Goal: Entertainment & Leisure: Browse casually

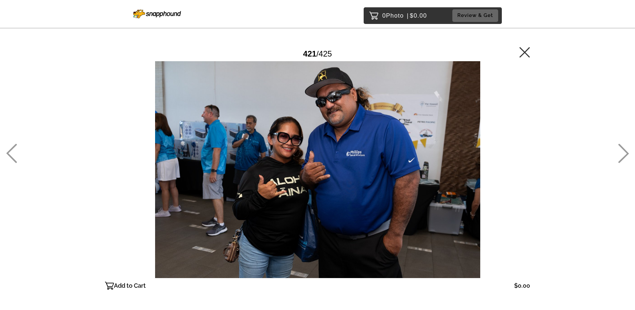
click at [627, 157] on icon at bounding box center [623, 153] width 11 height 19
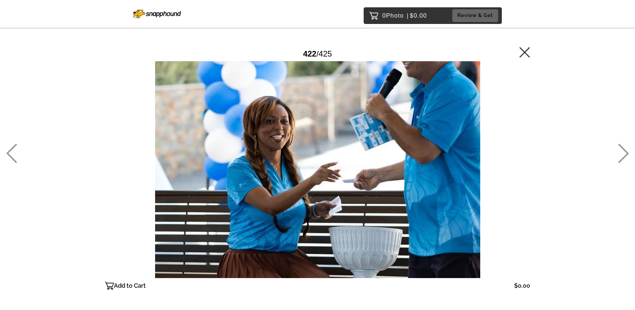
click at [627, 157] on icon at bounding box center [623, 153] width 11 height 19
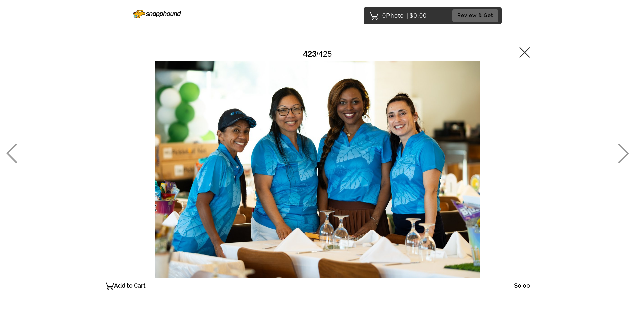
click at [628, 153] on icon at bounding box center [624, 153] width 11 height 19
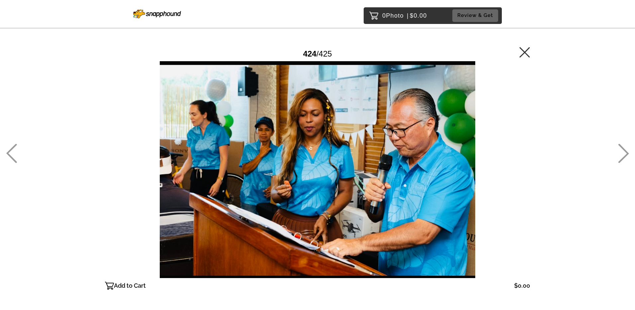
click at [628, 153] on icon at bounding box center [624, 153] width 11 height 19
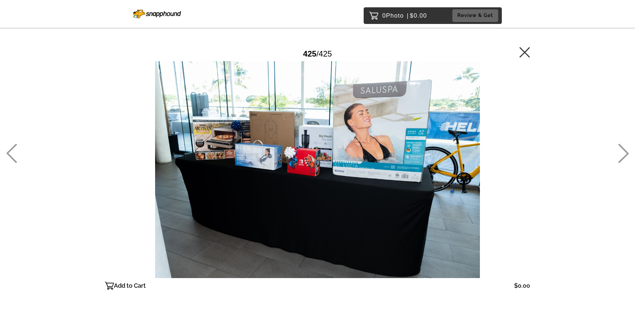
click at [627, 152] on icon at bounding box center [624, 153] width 11 height 19
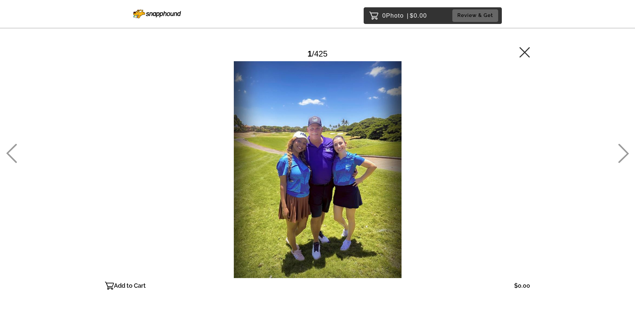
click at [626, 151] on icon at bounding box center [624, 153] width 11 height 19
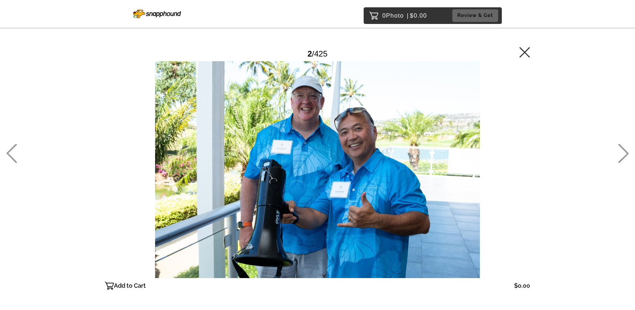
click at [626, 151] on icon at bounding box center [624, 153] width 11 height 19
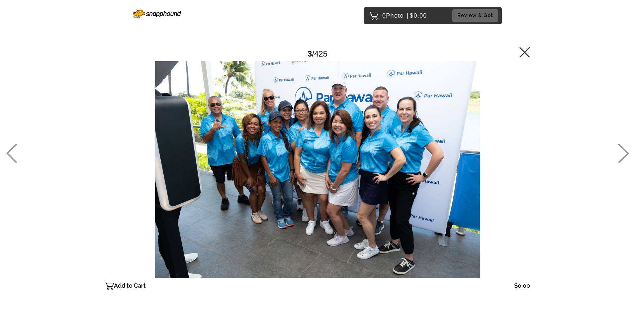
click at [626, 151] on icon at bounding box center [624, 153] width 11 height 19
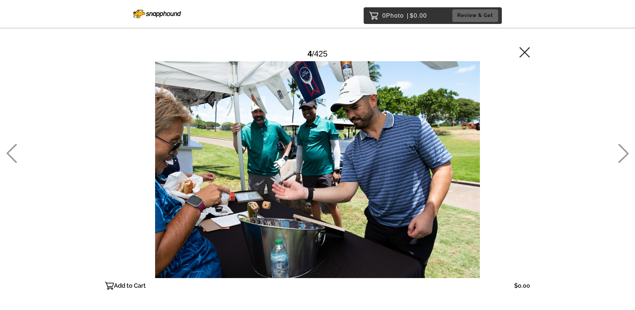
click at [626, 151] on icon at bounding box center [624, 153] width 11 height 19
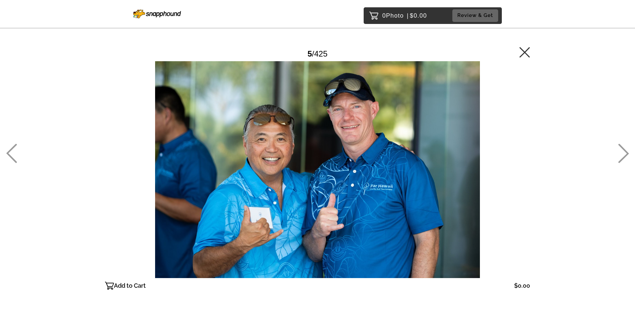
click at [626, 151] on icon at bounding box center [624, 153] width 11 height 19
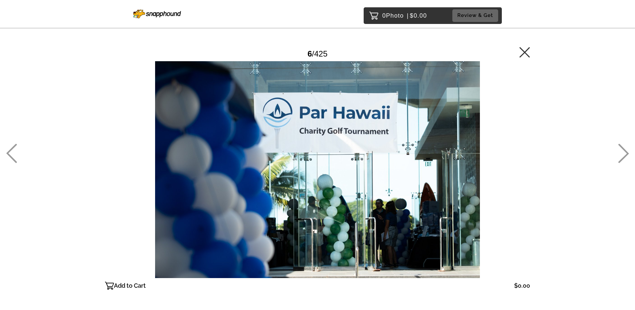
click at [626, 153] on icon at bounding box center [623, 153] width 11 height 19
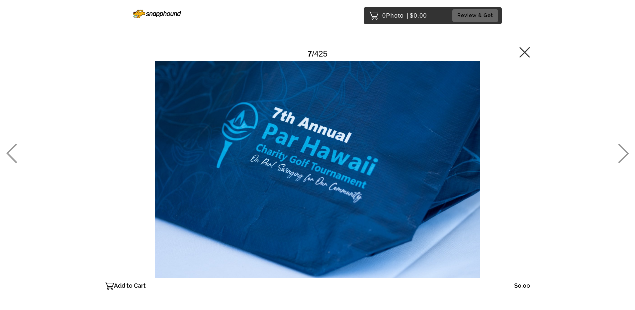
click at [14, 153] on icon at bounding box center [11, 153] width 11 height 19
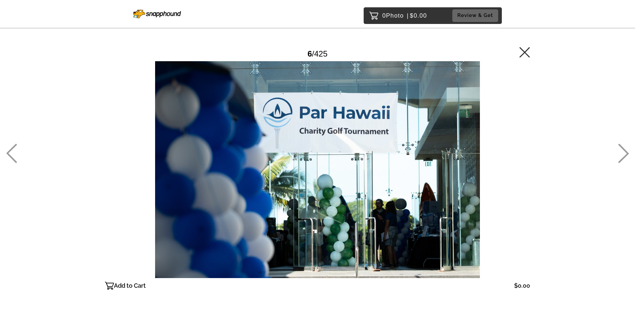
click at [625, 154] on icon at bounding box center [623, 153] width 11 height 19
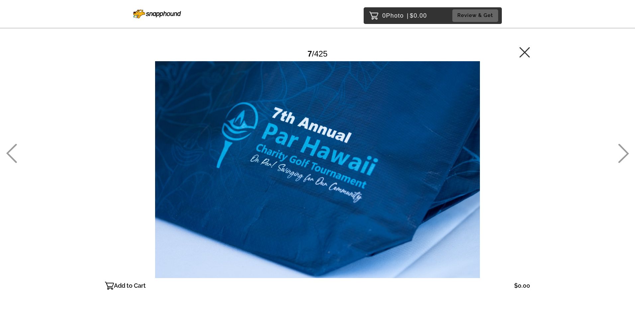
click at [624, 154] on icon at bounding box center [623, 153] width 11 height 19
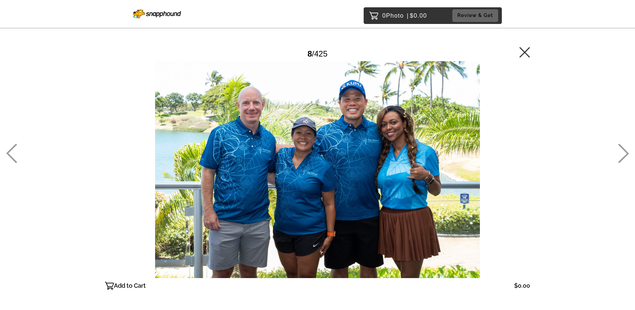
click at [624, 153] on icon at bounding box center [623, 153] width 11 height 19
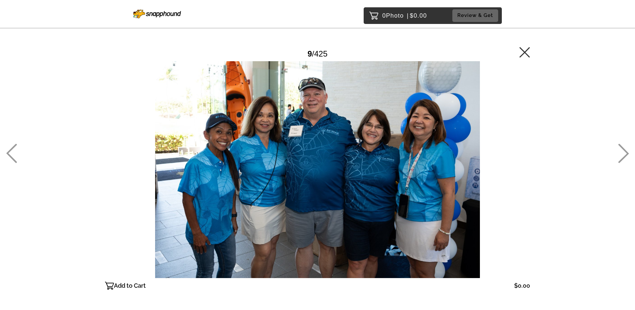
click at [622, 147] on icon at bounding box center [624, 153] width 11 height 19
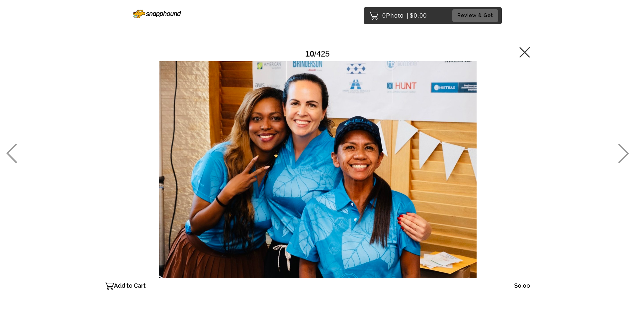
click at [623, 149] on icon at bounding box center [623, 153] width 11 height 19
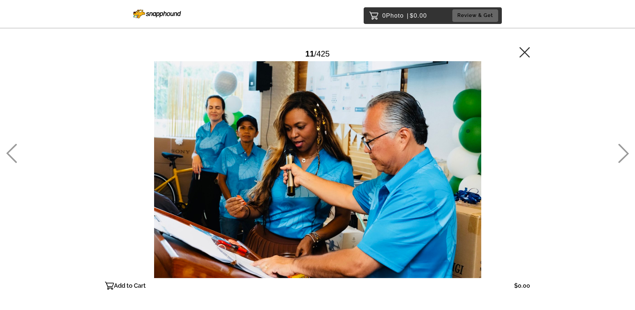
click at [623, 149] on icon at bounding box center [623, 153] width 11 height 19
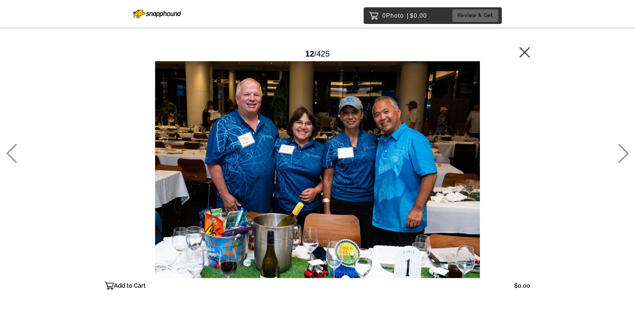
click at [624, 149] on icon at bounding box center [624, 153] width 11 height 19
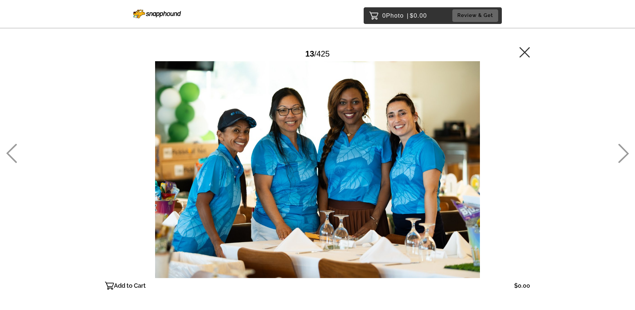
click at [624, 149] on icon at bounding box center [624, 153] width 11 height 19
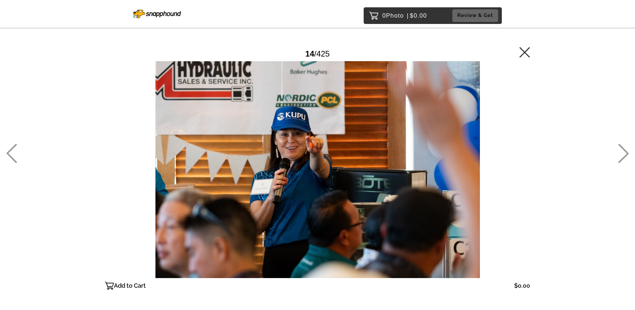
click at [624, 149] on icon at bounding box center [624, 153] width 11 height 19
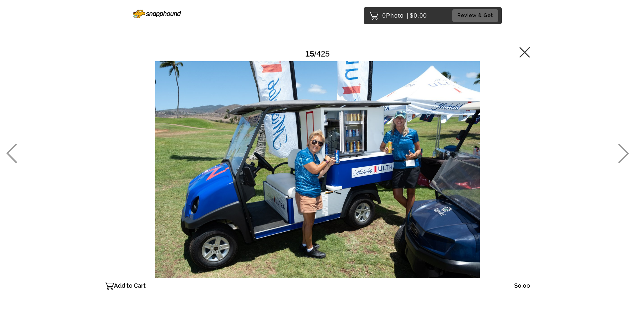
click at [624, 149] on icon at bounding box center [624, 153] width 11 height 19
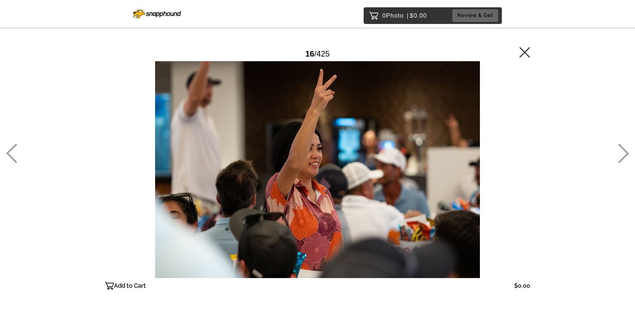
click at [624, 149] on icon at bounding box center [624, 153] width 11 height 19
